Goal: Task Accomplishment & Management: Manage account settings

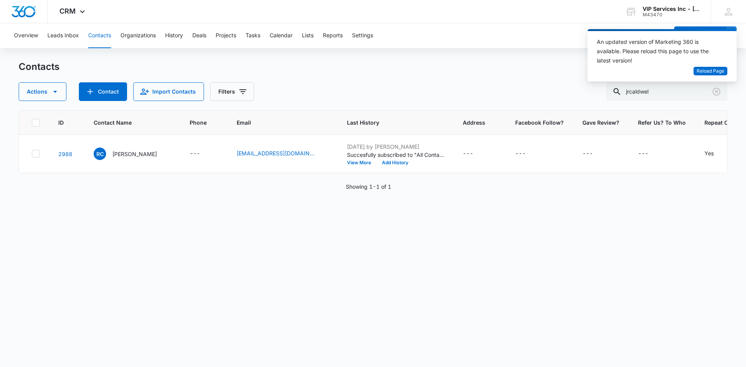
scroll to position [0, 3]
click at [655, 92] on input "jrcaldwel" at bounding box center [666, 91] width 121 height 19
drag, startPoint x: 657, startPoint y: 91, endPoint x: 632, endPoint y: 94, distance: 25.8
click at [632, 94] on input "jrcaldwel" at bounding box center [666, 91] width 121 height 19
paste input "[PERSON_NAME].[PERSON_NAME]"
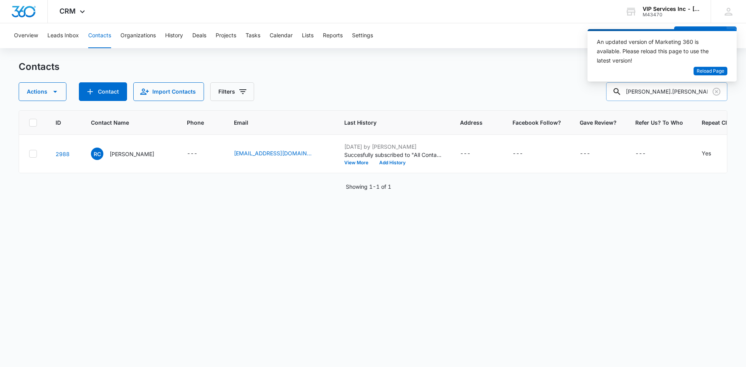
type input "[PERSON_NAME].[PERSON_NAME]"
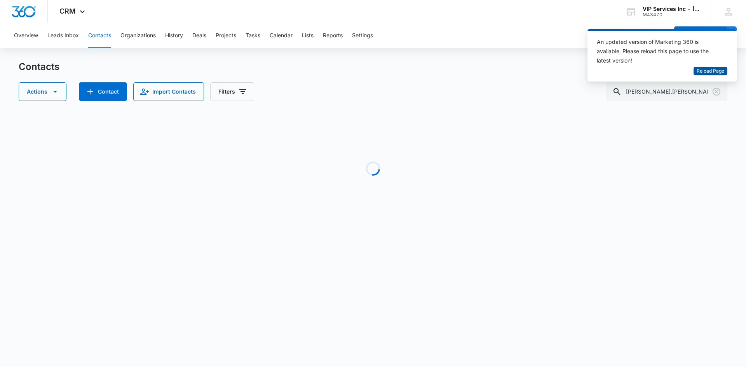
click at [712, 71] on span "Reload Page" at bounding box center [711, 71] width 28 height 7
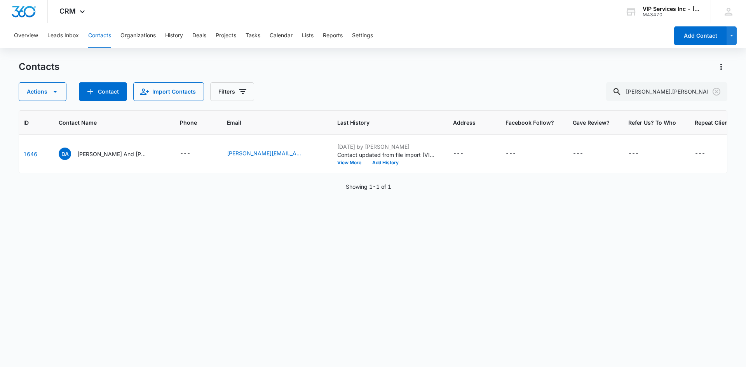
scroll to position [0, 42]
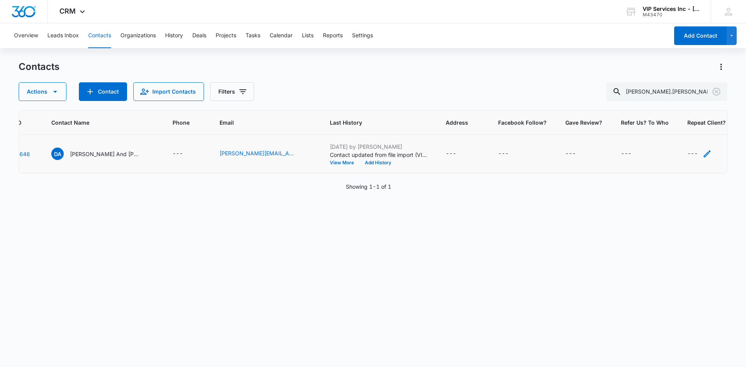
click at [702, 153] on icon "Repeat Client? - - Select to Edit Field" at bounding box center [706, 153] width 9 height 9
click at [679, 105] on input "Repeat Client?" at bounding box center [686, 104] width 98 height 19
type input "Yes"
click at [714, 134] on button "Save" at bounding box center [723, 128] width 23 height 15
